Goal: Check status: Check status

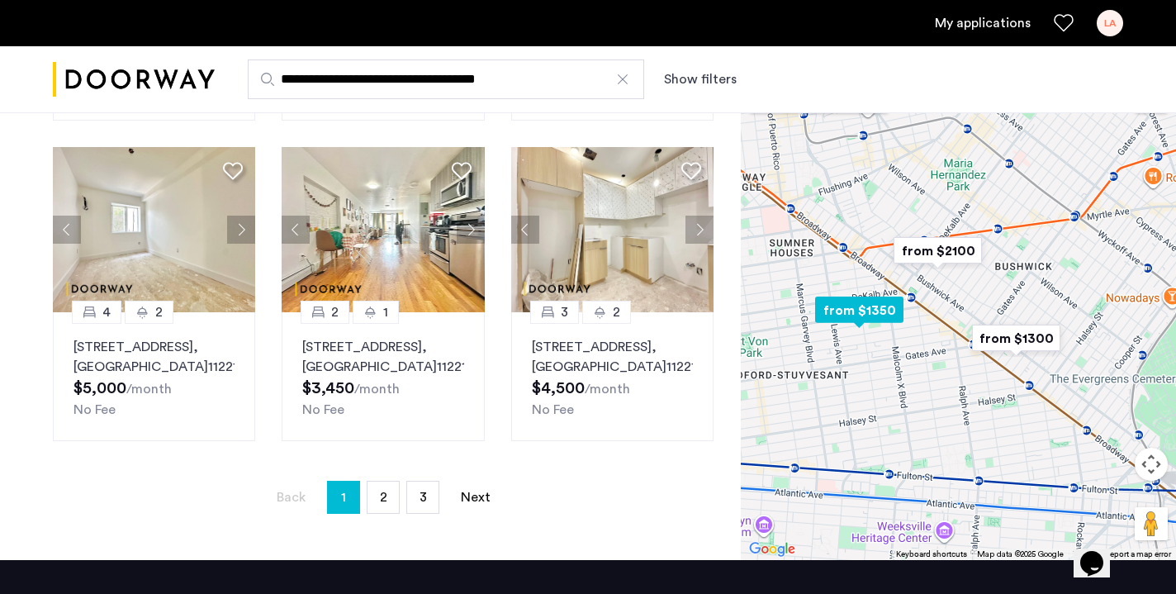
scroll to position [1105, 0]
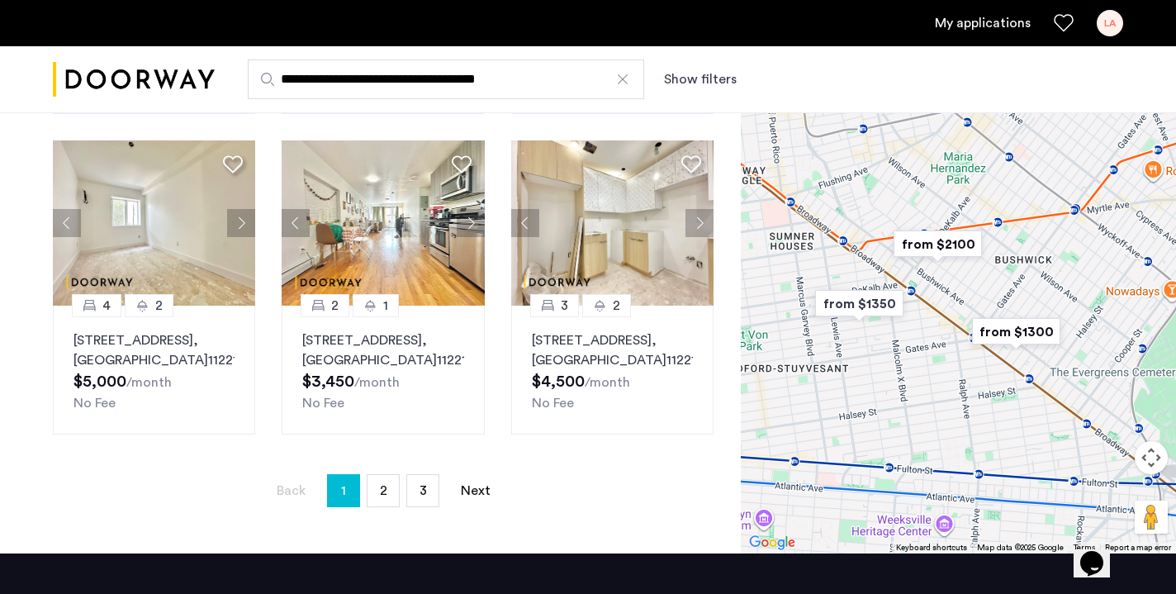
click at [1010, 28] on link "My applications" at bounding box center [983, 23] width 96 height 20
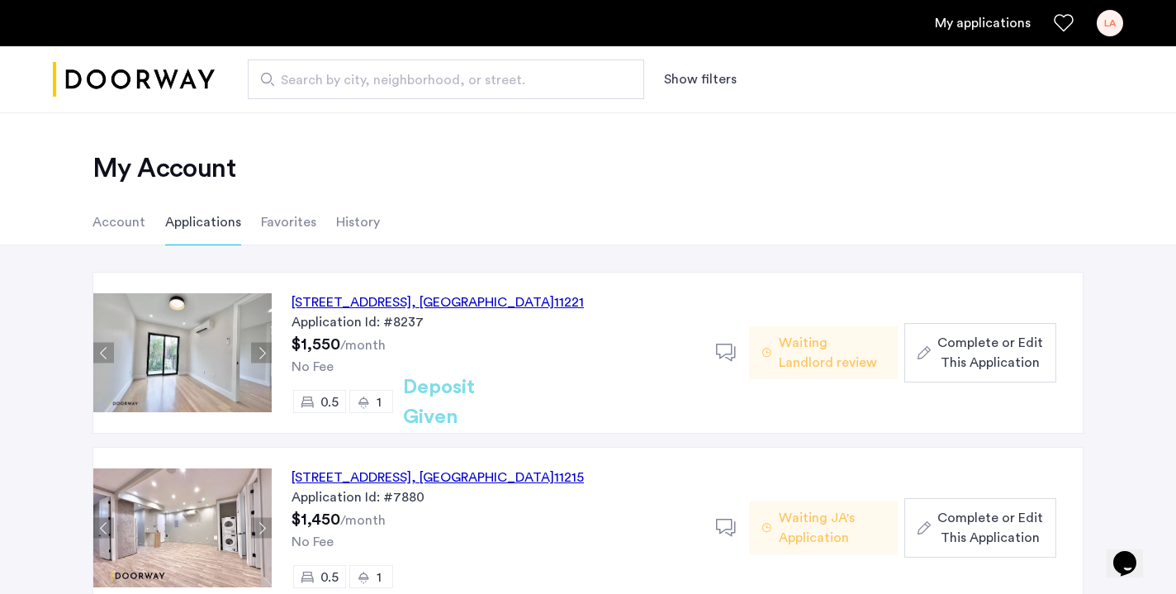
click at [504, 304] on div "[STREET_ADDRESS]" at bounding box center [438, 302] width 292 height 20
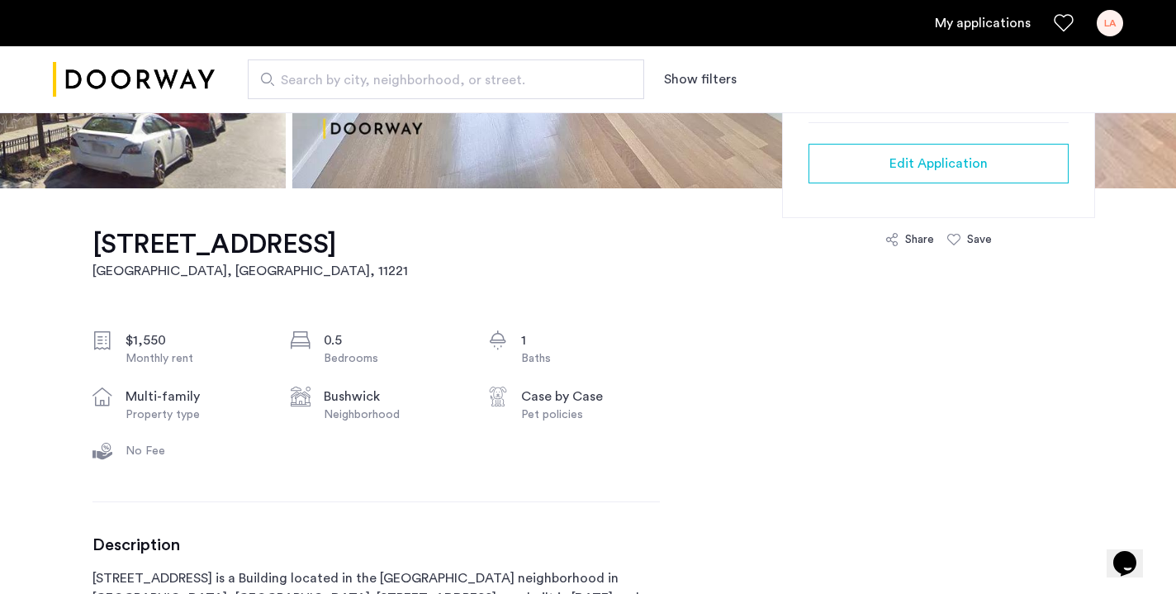
scroll to position [448, 0]
